Goal: Transaction & Acquisition: Purchase product/service

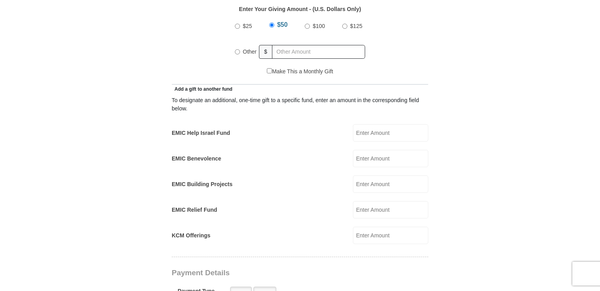
scroll to position [430, 0]
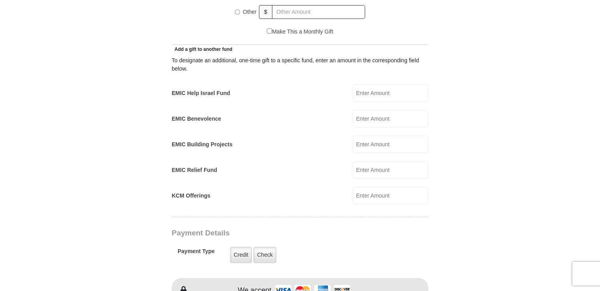
click at [366, 85] on input "EMIC Help Israel Fund" at bounding box center [390, 93] width 75 height 17
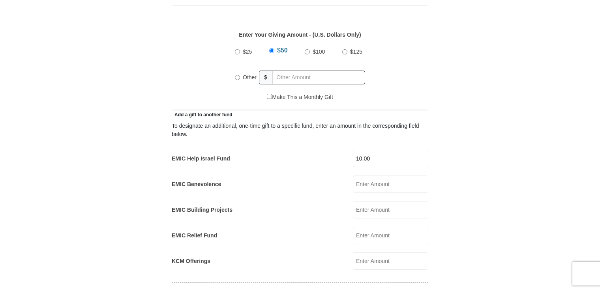
scroll to position [349, 0]
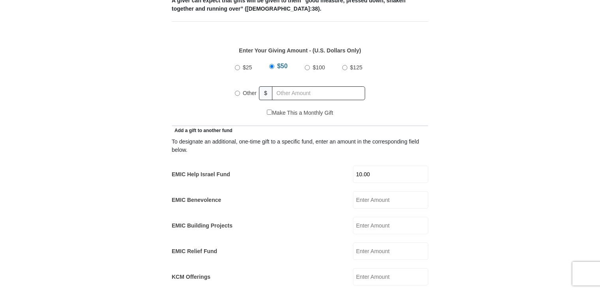
type input "10.00"
radio input "true"
click at [285, 86] on input "text" at bounding box center [320, 93] width 90 height 14
click at [506, 138] on form "Eagle Mountain International Church Online Giving Because of gifts like yours, …" at bounding box center [300, 267] width 450 height 1168
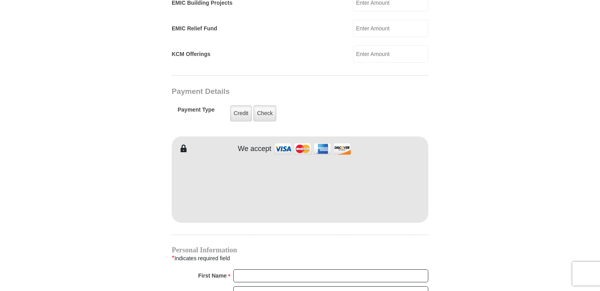
scroll to position [577, 0]
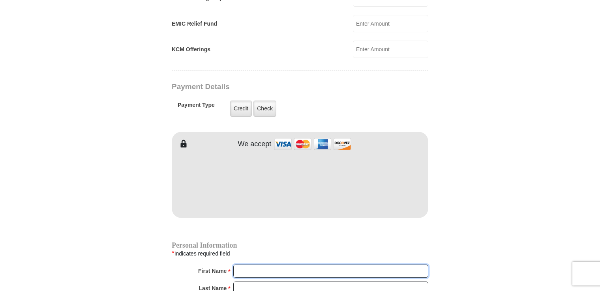
click at [245, 265] on input "First Name *" at bounding box center [330, 271] width 195 height 13
type input "Sherria"
type input "Reynolds"
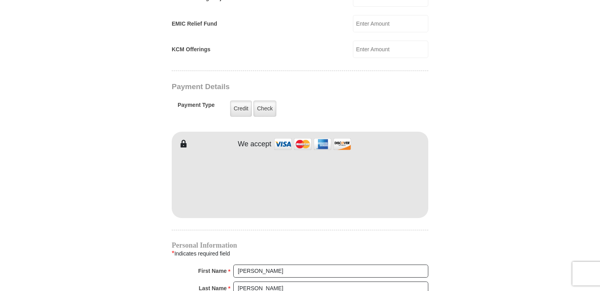
type input "sherria.reynolds@yahoo.com"
type input "3350 W. Hillsborough Ave."
type input "Apt. 325"
type input "TAMPA"
select select "FL"
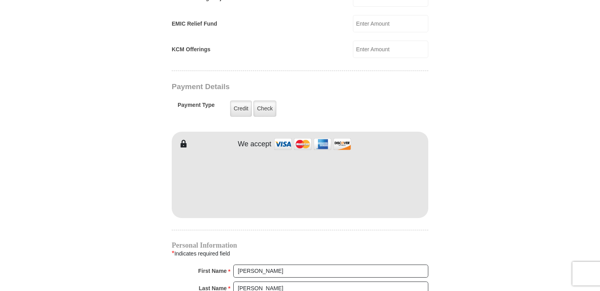
type input "33614"
type input "8134605017"
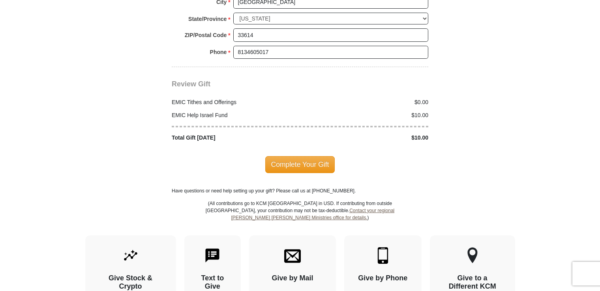
scroll to position [994, 0]
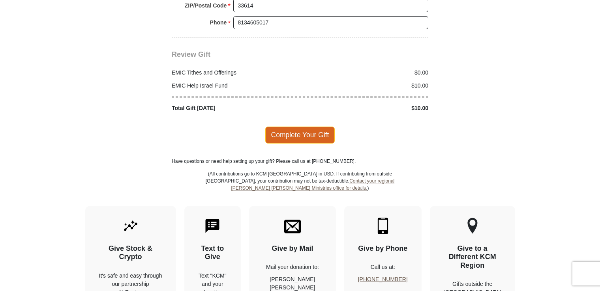
click at [300, 127] on span "Complete Your Gift" at bounding box center [300, 135] width 70 height 17
